Goal: Information Seeking & Learning: Learn about a topic

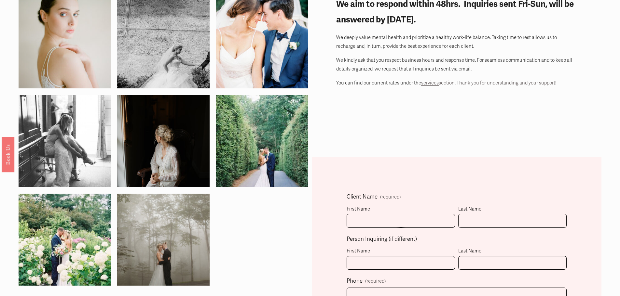
scroll to position [60, 0]
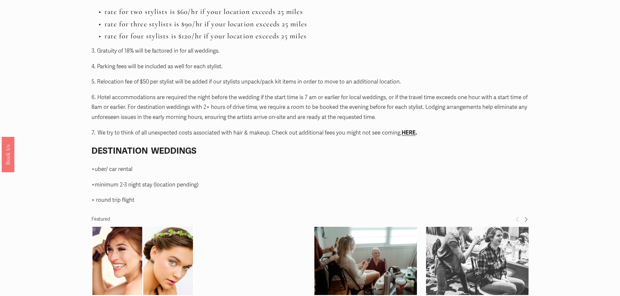
scroll to position [796, 0]
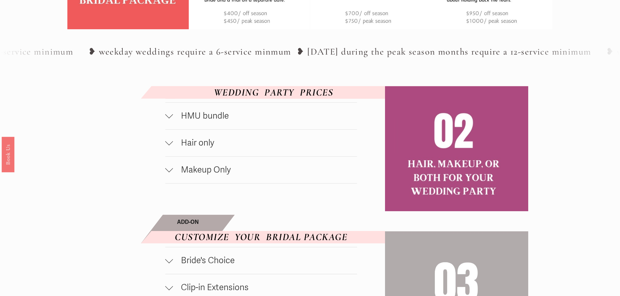
scroll to position [354, 0]
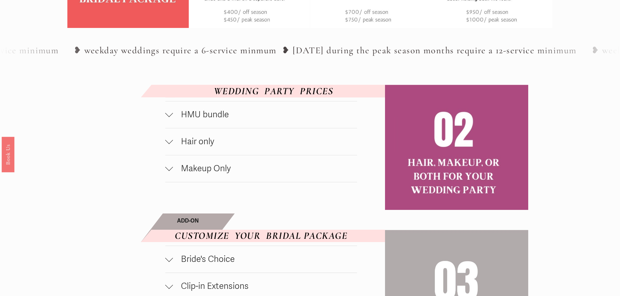
click at [186, 140] on span "Hair only" at bounding box center [265, 142] width 184 height 10
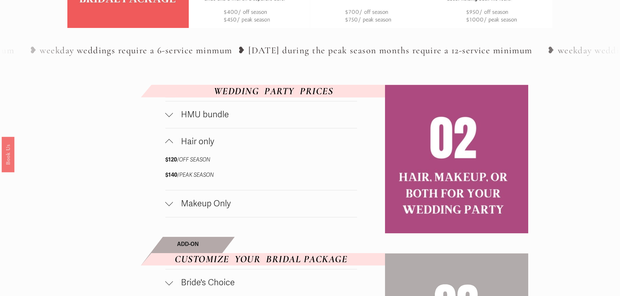
click at [204, 146] on span "Hair only" at bounding box center [265, 142] width 184 height 10
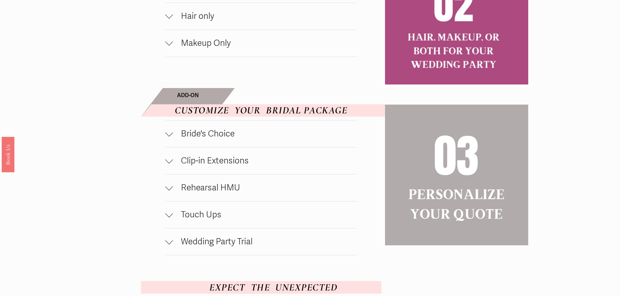
scroll to position [480, 0]
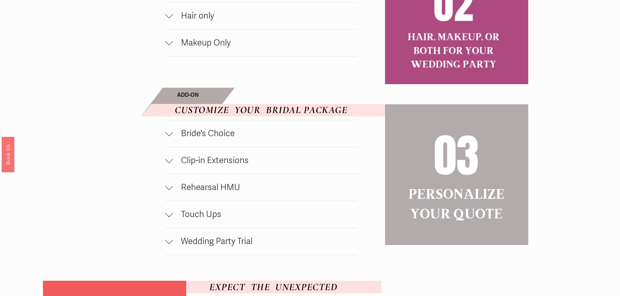
click at [200, 139] on span "Bride's Choice" at bounding box center [265, 133] width 184 height 10
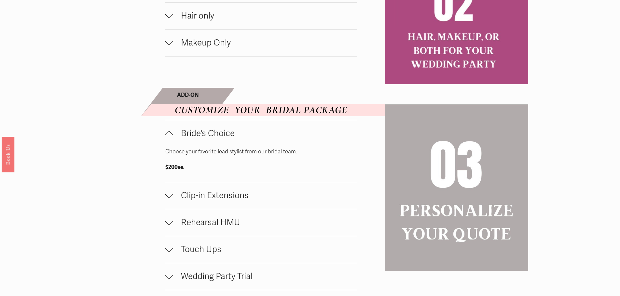
click at [213, 137] on span "Bride's Choice" at bounding box center [265, 133] width 184 height 10
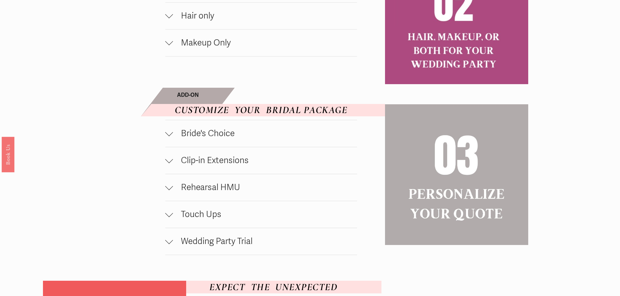
click at [216, 193] on span "Rehearsal HMU" at bounding box center [265, 187] width 184 height 10
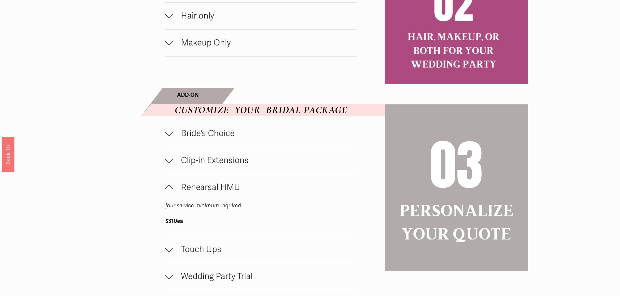
click at [216, 193] on span "Rehearsal HMU" at bounding box center [265, 187] width 184 height 10
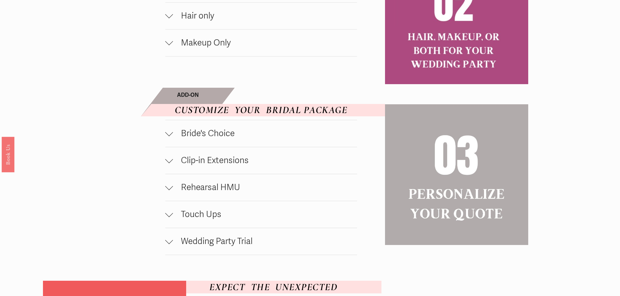
click at [207, 243] on span "Wedding Party Trial" at bounding box center [265, 241] width 184 height 10
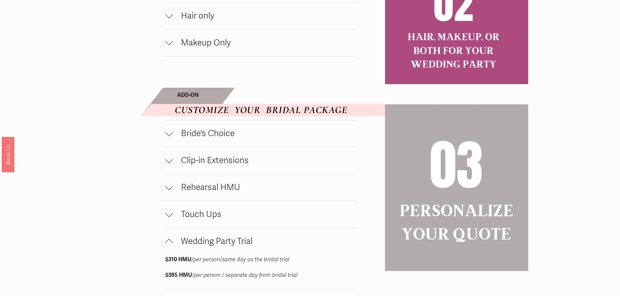
click at [207, 243] on span "Wedding Party Trial" at bounding box center [265, 241] width 184 height 10
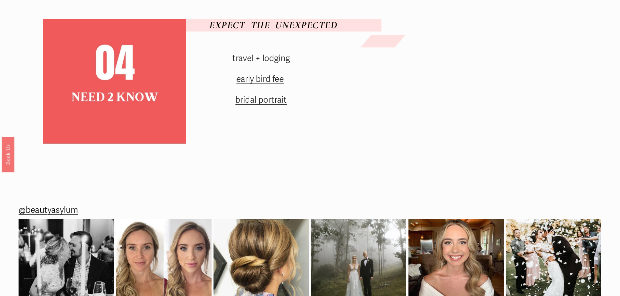
scroll to position [744, 0]
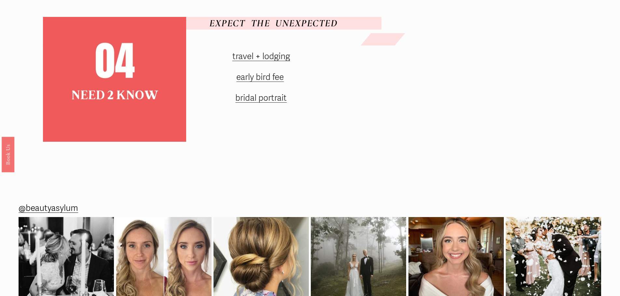
click at [248, 83] on link "early bird fee" at bounding box center [259, 77] width 47 height 10
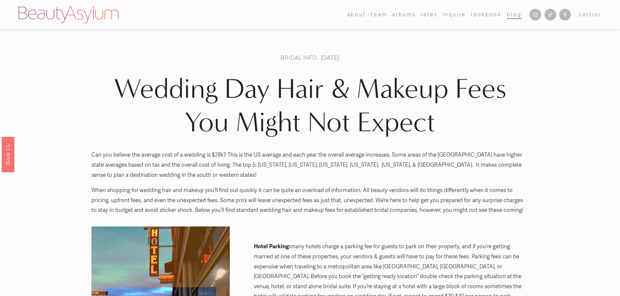
click at [253, 128] on h1 "Wedding Day Hair & Makeup Fees You Might Not Expect" at bounding box center [309, 105] width 437 height 67
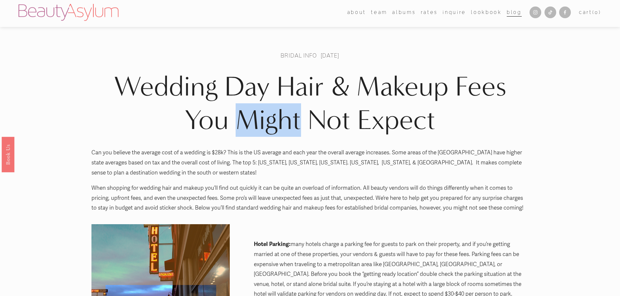
drag, startPoint x: 0, startPoint y: 0, endPoint x: 253, endPoint y: 128, distance: 283.2
click at [253, 128] on h1 "Wedding Day Hair & Makeup Fees You Might Not Expect" at bounding box center [309, 103] width 437 height 67
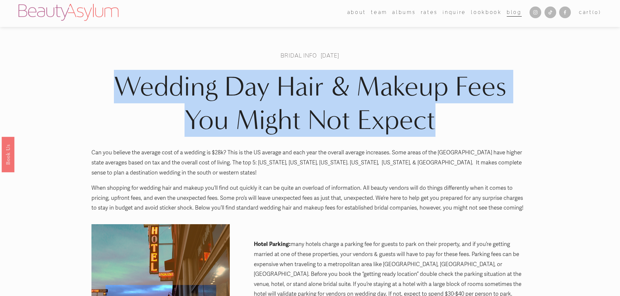
click at [253, 128] on h1 "Wedding Day Hair & Makeup Fees You Might Not Expect" at bounding box center [309, 103] width 437 height 67
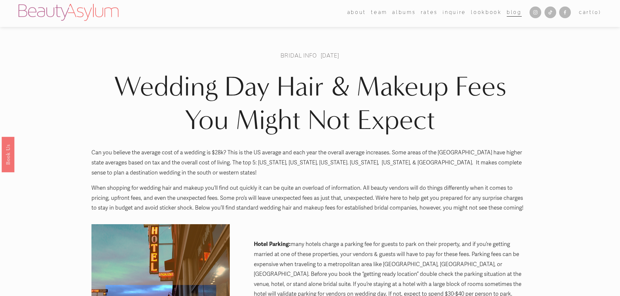
click at [271, 177] on p "Can you believe the average cost of a wedding is $28k? This is the US average a…" at bounding box center [309, 163] width 437 height 30
